Goal: Task Accomplishment & Management: Use online tool/utility

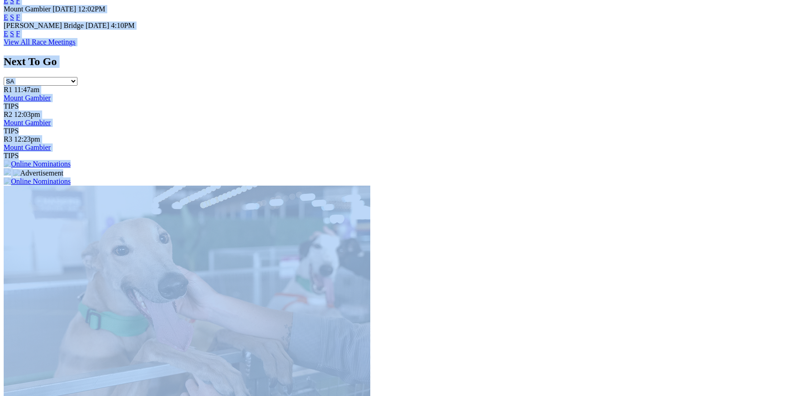
drag, startPoint x: 771, startPoint y: 390, endPoint x: 750, endPoint y: 407, distance: 27.4
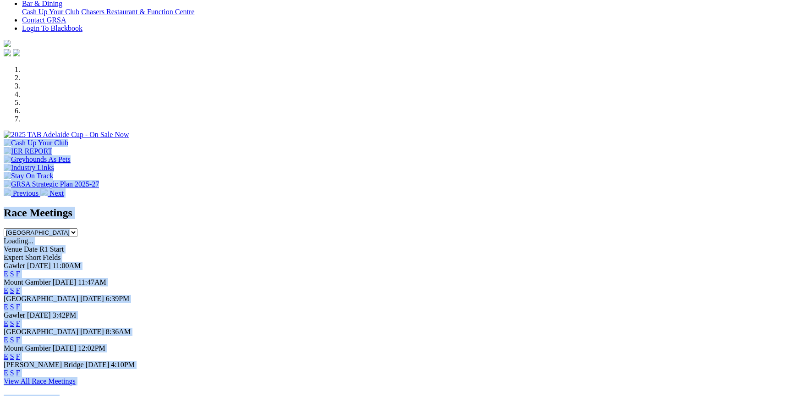
scroll to position [217, 0]
